Goal: Task Accomplishment & Management: Use online tool/utility

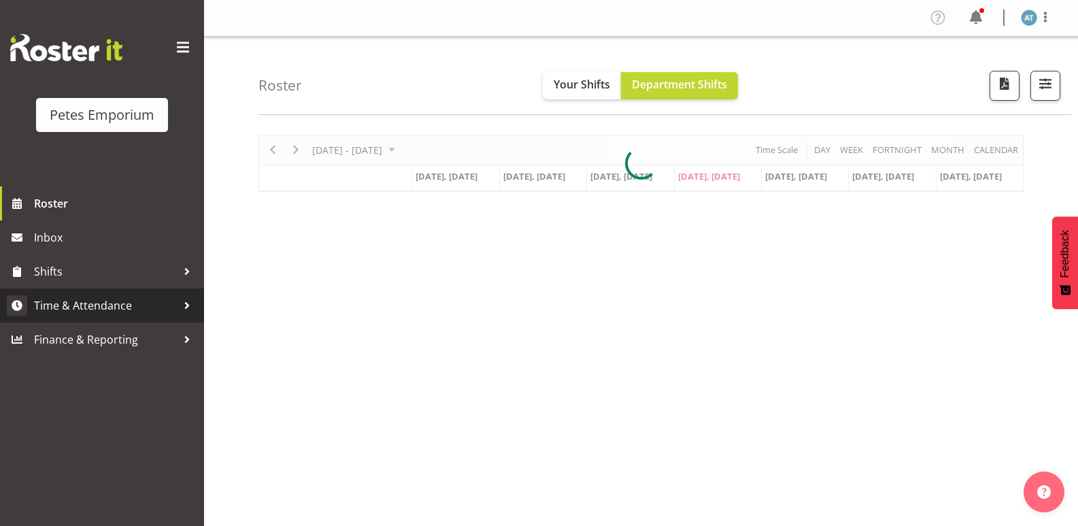
click at [150, 309] on span "Time & Attendance" at bounding box center [105, 305] width 143 height 20
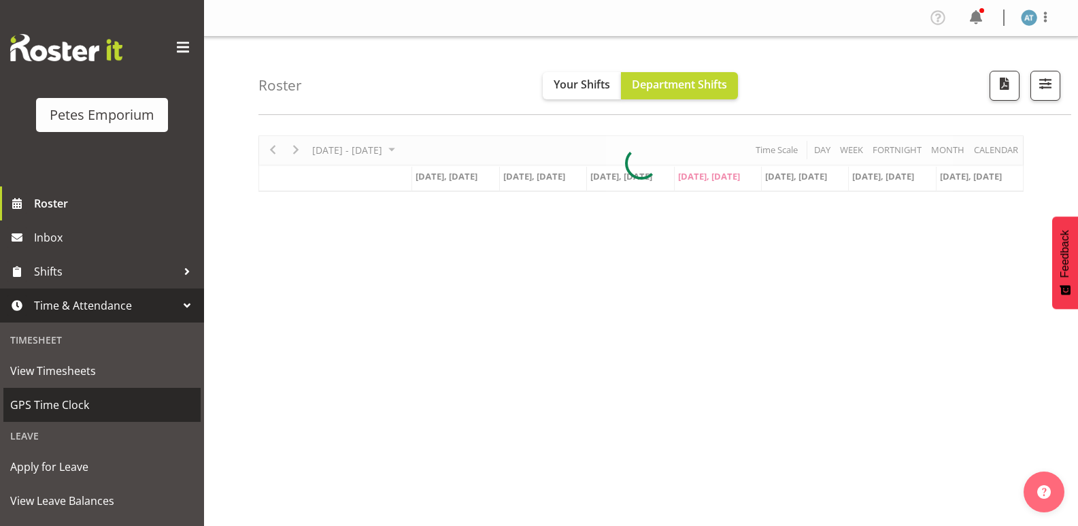
click at [129, 409] on span "GPS Time Clock" at bounding box center [102, 404] width 184 height 20
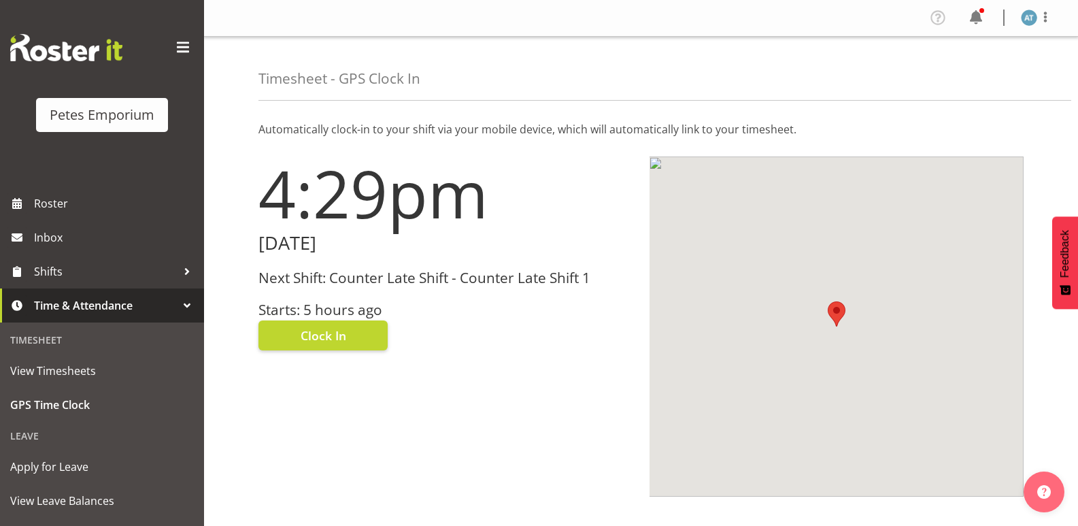
click at [347, 302] on h3 "Starts: 5 hours ago" at bounding box center [445, 310] width 375 height 16
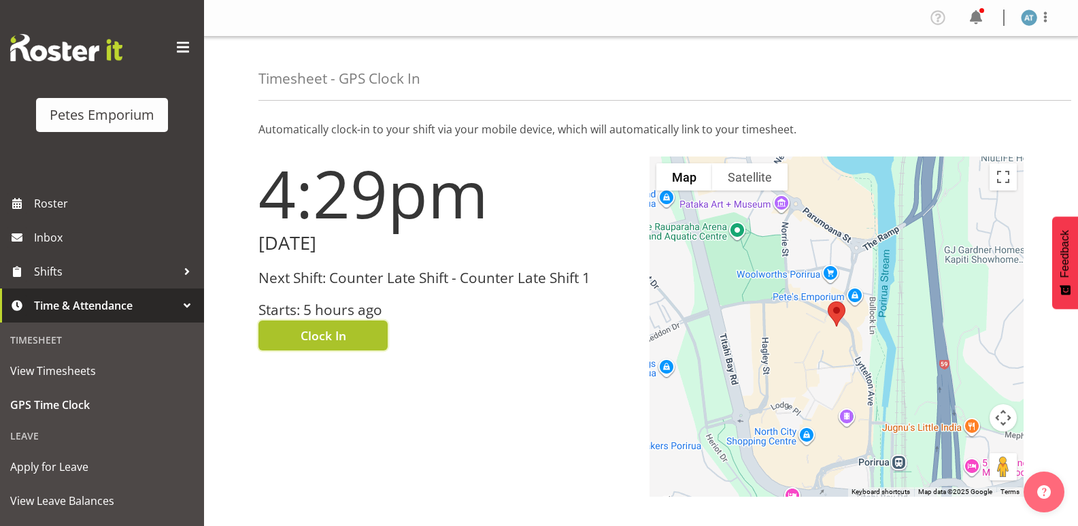
click at [333, 331] on span "Clock In" at bounding box center [324, 335] width 46 height 18
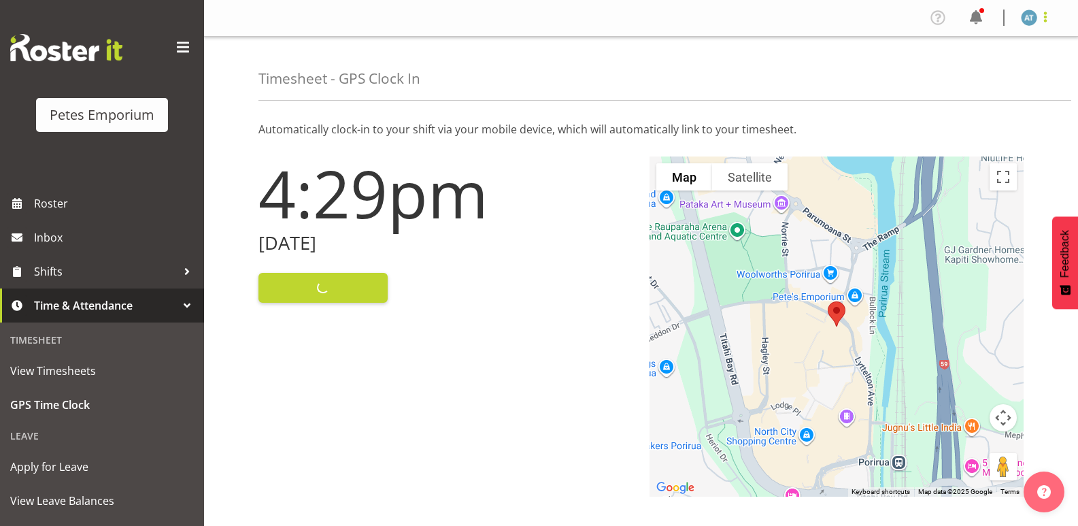
click at [1048, 16] on span at bounding box center [1045, 17] width 16 height 16
click at [1043, 20] on span at bounding box center [1045, 17] width 16 height 16
click at [999, 72] on div "Timesheet - GPS Clock In" at bounding box center [664, 69] width 813 height 64
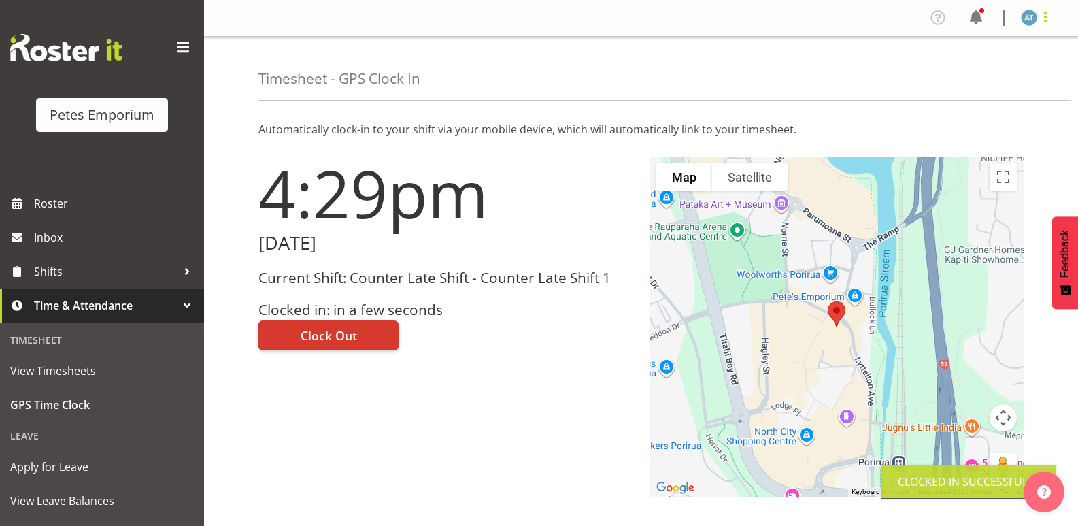
click at [1050, 14] on span at bounding box center [1045, 17] width 16 height 16
click at [1017, 61] on link "Log Out" at bounding box center [988, 71] width 131 height 24
